Goal: Communication & Community: Ask a question

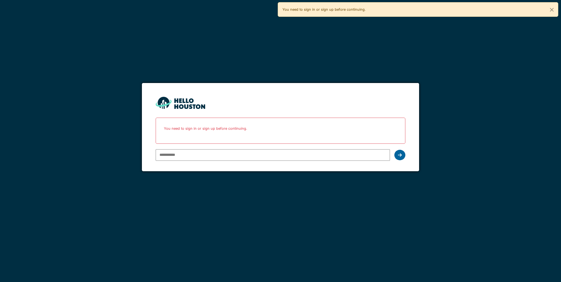
type input "**********"
click at [399, 155] on icon at bounding box center [400, 155] width 4 height 4
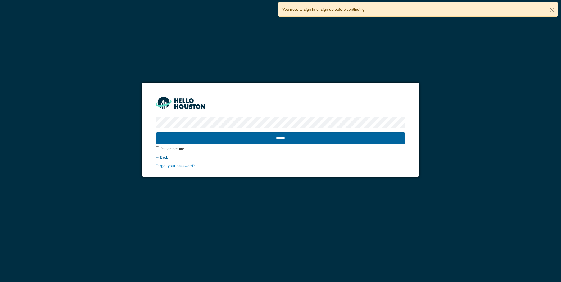
click at [239, 139] on input "******" at bounding box center [280, 138] width 249 height 12
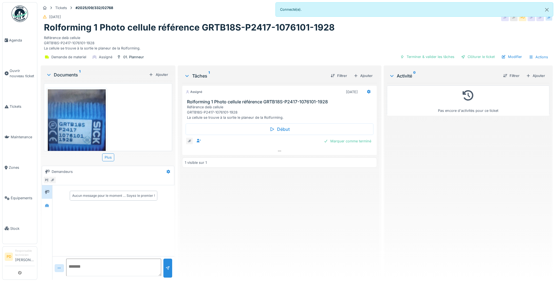
click at [71, 129] on img at bounding box center [77, 127] width 58 height 77
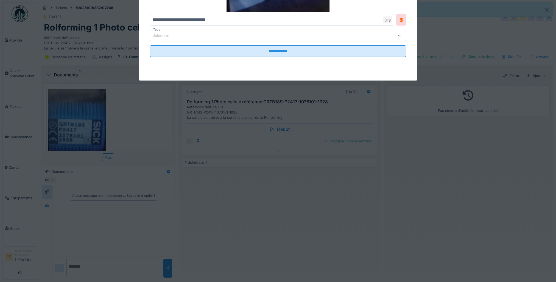
click at [71, 129] on div at bounding box center [278, 141] width 556 height 282
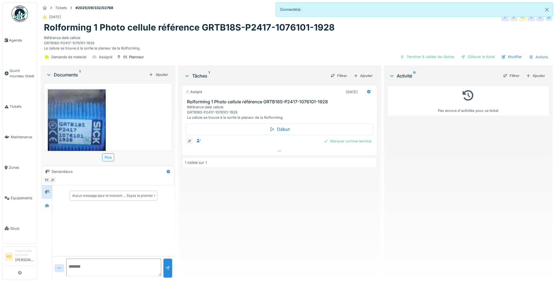
click at [71, 129] on img at bounding box center [77, 127] width 58 height 77
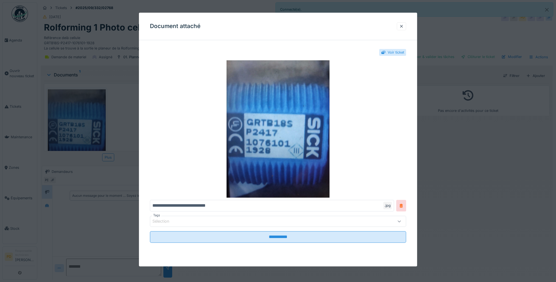
click at [71, 129] on div at bounding box center [278, 141] width 556 height 282
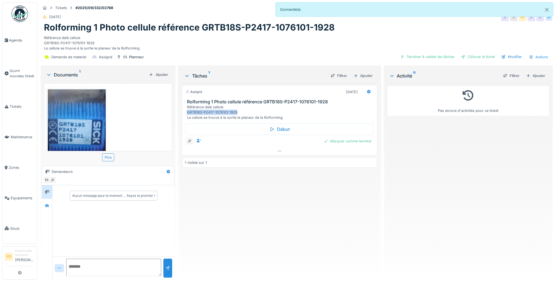
drag, startPoint x: 238, startPoint y: 111, endPoint x: 185, endPoint y: 111, distance: 52.8
click at [185, 111] on div "Rolforming 1 Photo cellule référence GRTB18S-P2417-1076101-1928 Référence delà …" at bounding box center [279, 109] width 194 height 21
drag, startPoint x: 185, startPoint y: 111, endPoint x: 191, endPoint y: 107, distance: 6.3
copy div "GRTB18S-P2417-1076101-1928"
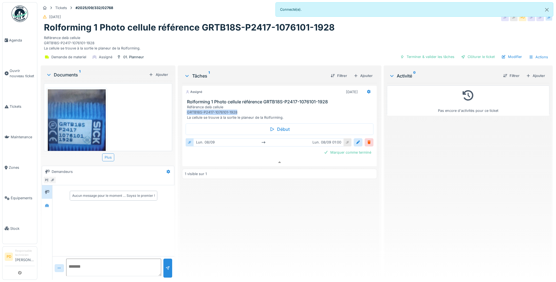
click at [110, 153] on div "Plus" at bounding box center [108, 157] width 12 height 8
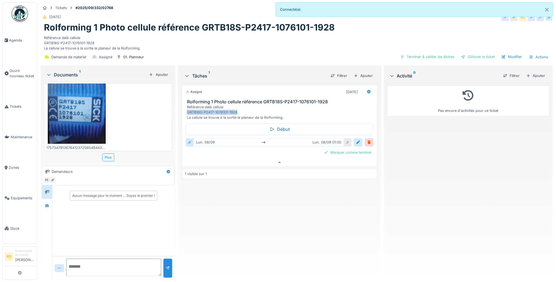
scroll to position [0, 0]
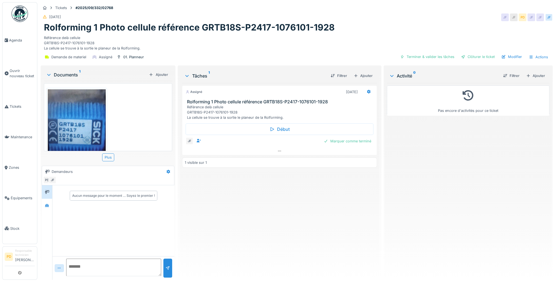
click at [81, 195] on div "Aucun message pour le moment … Soyez le premier !" at bounding box center [113, 195] width 83 height 5
click at [74, 267] on textarea at bounding box center [113, 268] width 95 height 18
type textarea "**********"
